Goal: Task Accomplishment & Management: Complete application form

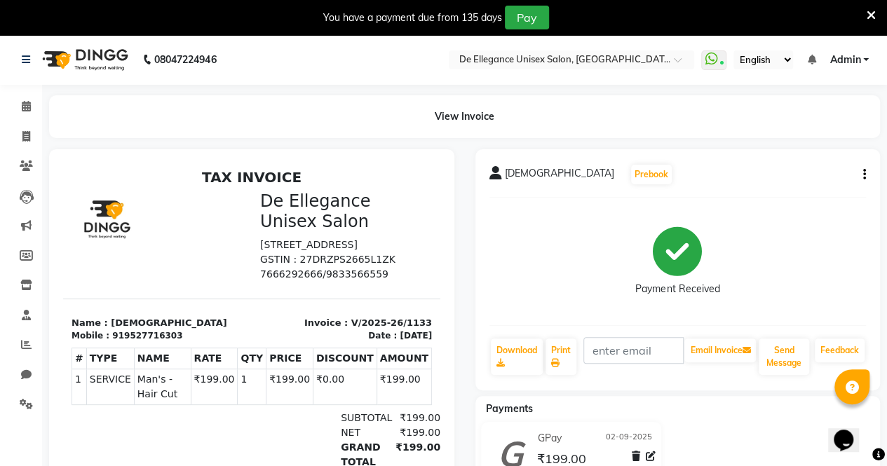
click at [46, 114] on div "View Invoice" at bounding box center [465, 116] width 852 height 43
click at [22, 134] on icon at bounding box center [26, 136] width 8 height 11
select select "service"
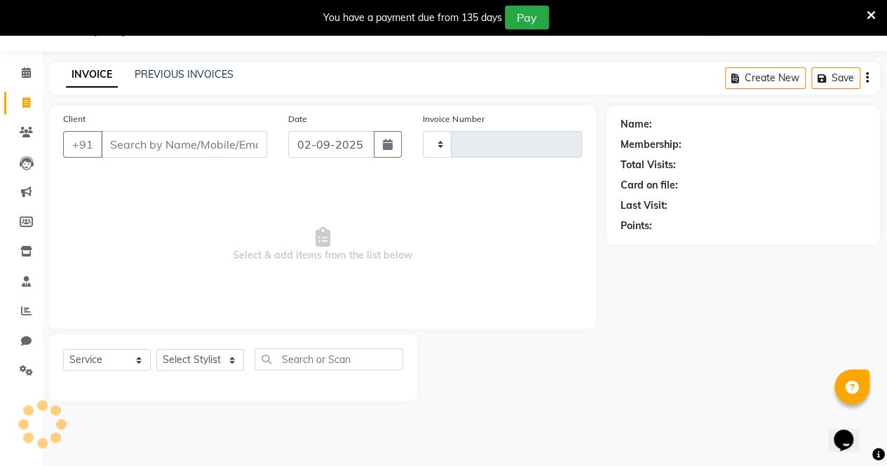
type input "1134"
select select "7945"
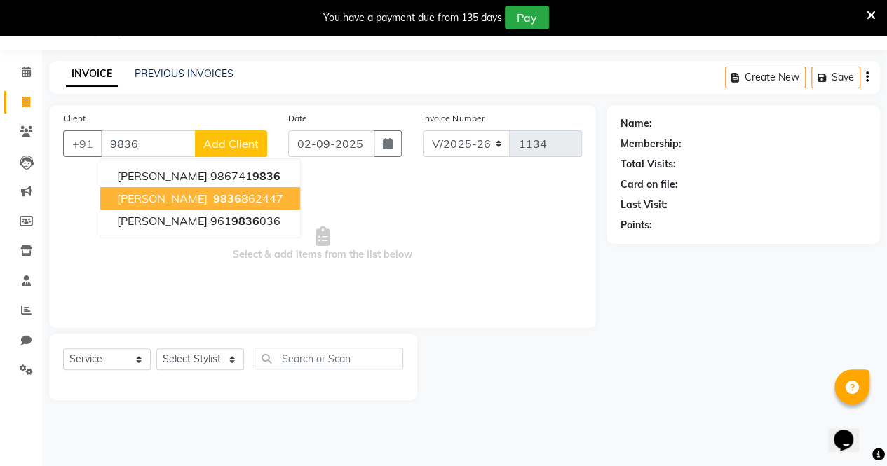
click at [217, 195] on ngb-highlight "9836 862447" at bounding box center [246, 198] width 73 height 14
type input "9836862447"
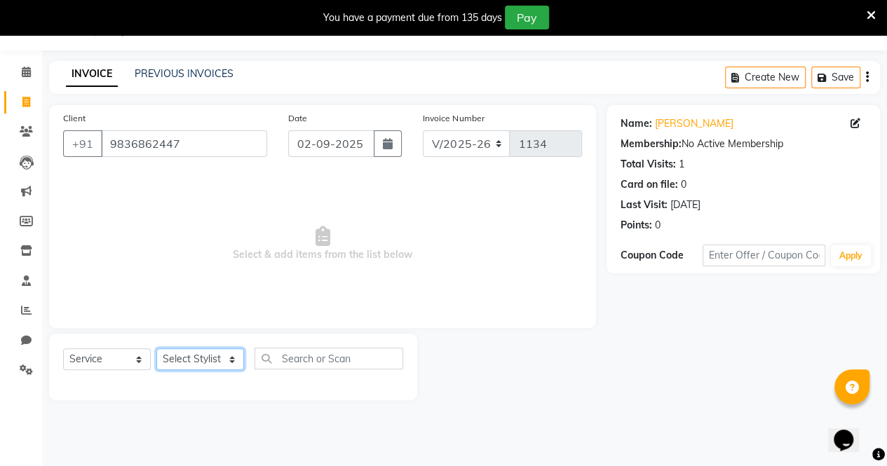
click at [233, 355] on select "Select Stylist [PERSON_NAME] [PERSON_NAME] [PERSON_NAME] [PERSON_NAME]" at bounding box center [200, 360] width 88 height 22
select select "71492"
click at [156, 349] on select "Select Stylist [PERSON_NAME] [PERSON_NAME] [PERSON_NAME] [PERSON_NAME]" at bounding box center [200, 360] width 88 height 22
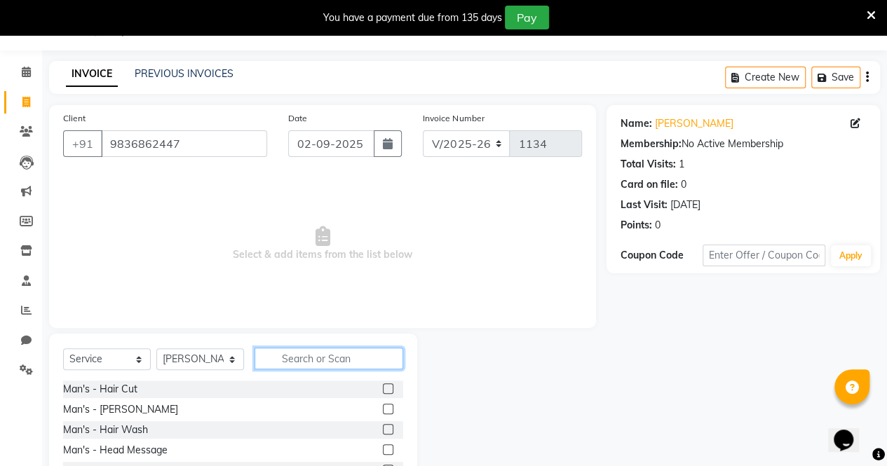
click at [290, 363] on input "text" at bounding box center [329, 359] width 149 height 22
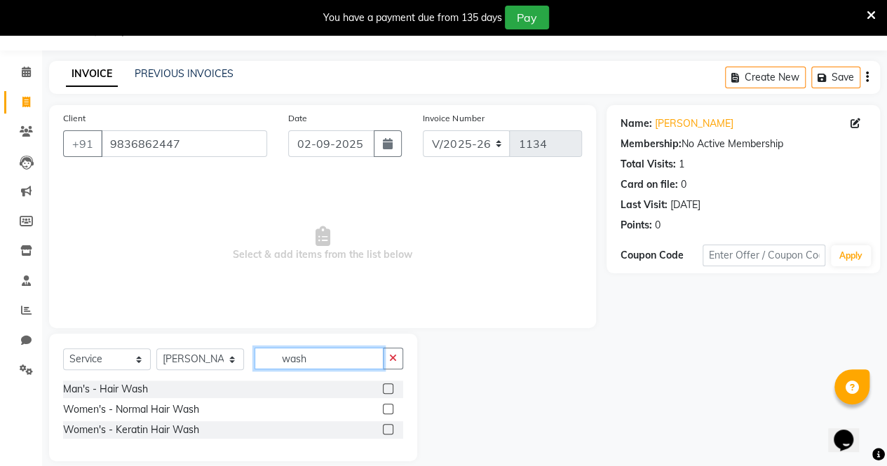
type input "wash"
click at [386, 403] on div at bounding box center [393, 410] width 20 height 18
click at [389, 407] on label at bounding box center [388, 409] width 11 height 11
click at [389, 407] on input "checkbox" at bounding box center [387, 409] width 9 height 9
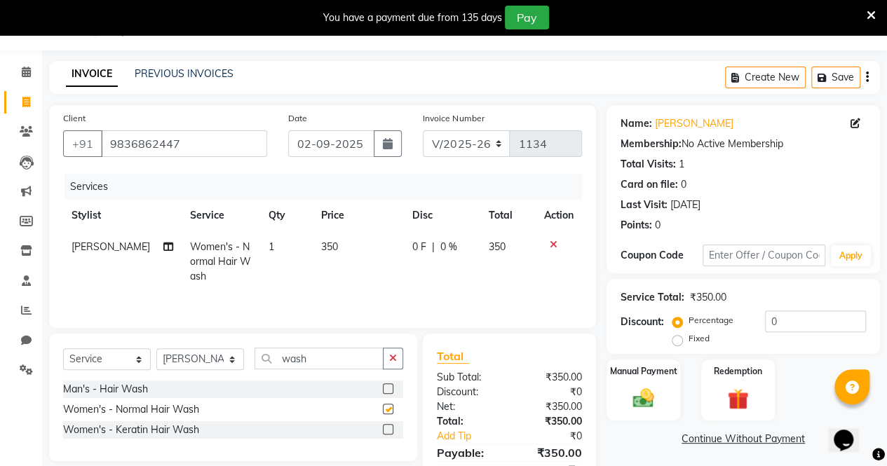
checkbox input "false"
click at [650, 412] on div "Manual Payment" at bounding box center [643, 390] width 76 height 64
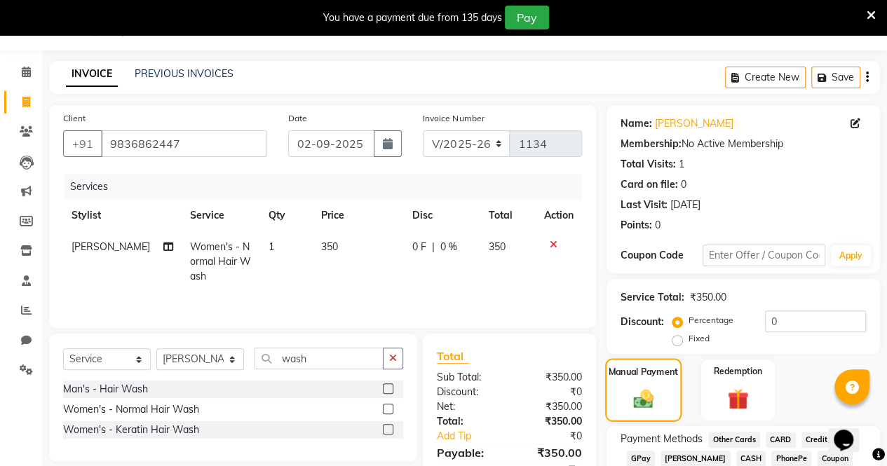
scroll to position [128, 0]
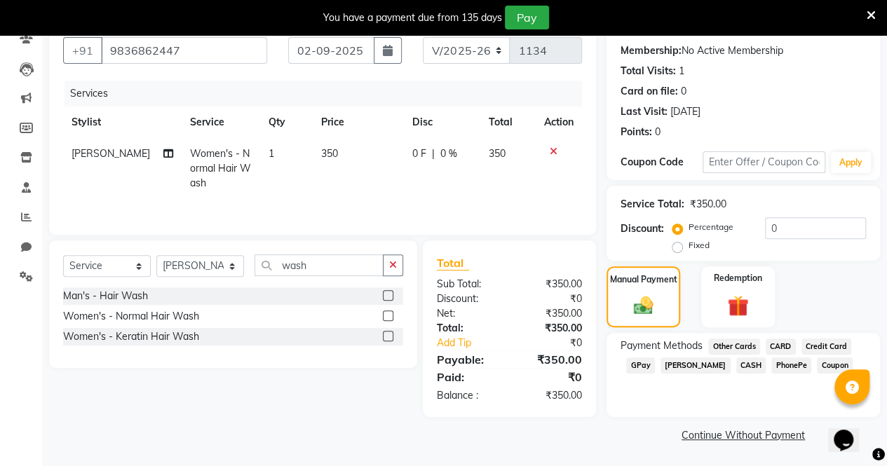
click at [641, 367] on span "GPay" at bounding box center [640, 366] width 29 height 16
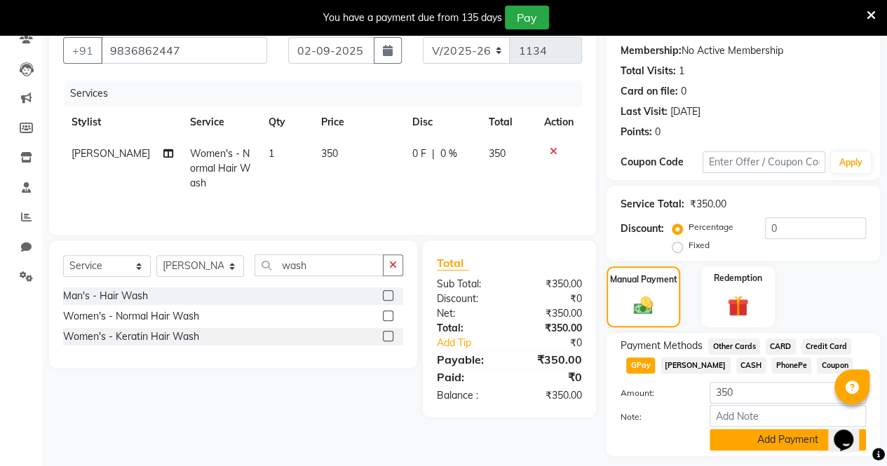
click at [722, 438] on button "Add Payment" at bounding box center [788, 440] width 156 height 22
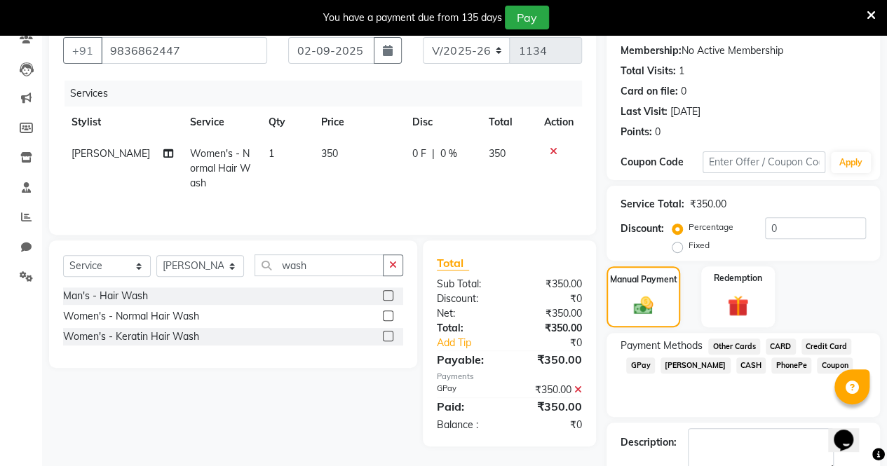
scroll to position [206, 0]
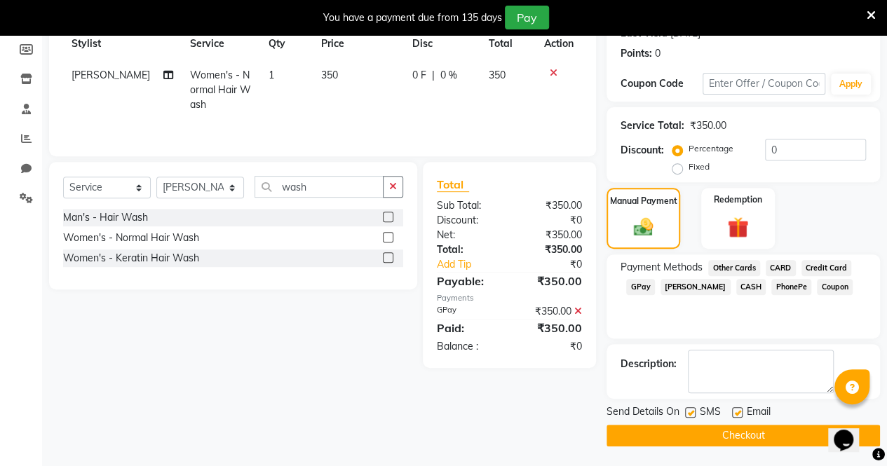
click at [691, 412] on label at bounding box center [690, 412] width 11 height 11
click at [691, 412] on input "checkbox" at bounding box center [689, 413] width 9 height 9
checkbox input "false"
click at [736, 411] on label at bounding box center [737, 412] width 11 height 11
click at [736, 411] on input "checkbox" at bounding box center [736, 413] width 9 height 9
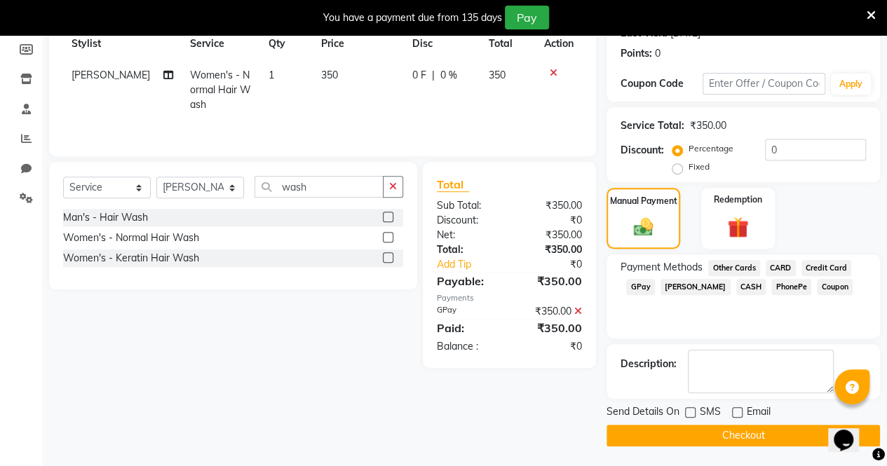
click at [736, 411] on label at bounding box center [737, 412] width 11 height 11
click at [736, 411] on input "checkbox" at bounding box center [736, 413] width 9 height 9
click at [736, 409] on label at bounding box center [737, 412] width 11 height 11
click at [736, 409] on input "checkbox" at bounding box center [736, 413] width 9 height 9
checkbox input "false"
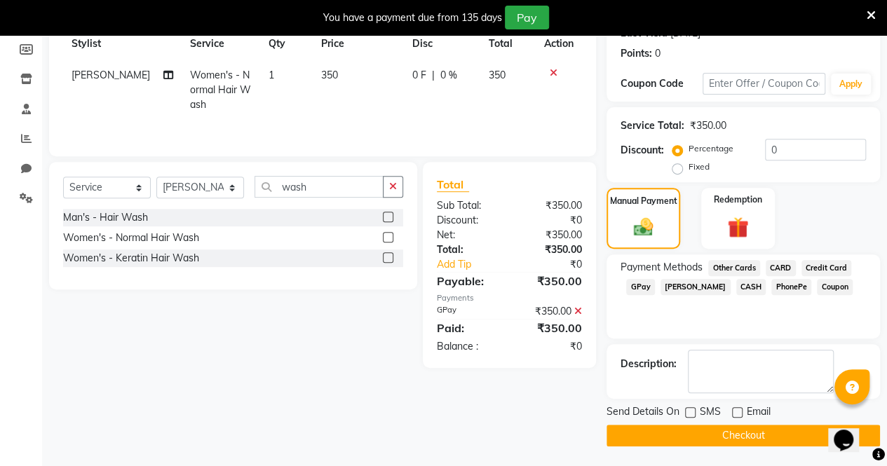
click at [694, 433] on button "Checkout" at bounding box center [744, 436] width 274 height 22
